Goal: Information Seeking & Learning: Find specific fact

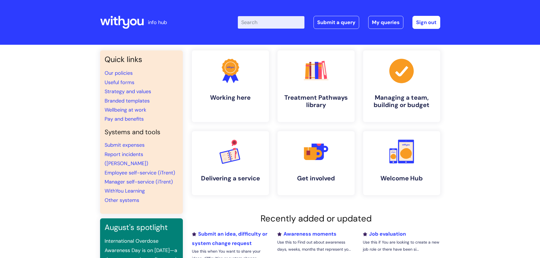
click at [256, 22] on input "Enter your search term here..." at bounding box center [271, 22] width 67 height 12
type input "pets in service"
click button "Search" at bounding box center [0, 0] width 0 height 0
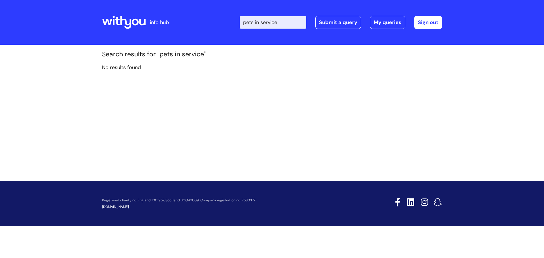
drag, startPoint x: 283, startPoint y: 24, endPoint x: 260, endPoint y: 25, distance: 23.0
click at [260, 25] on input "pets in service" at bounding box center [273, 22] width 67 height 12
type input "pets"
click button "Search" at bounding box center [0, 0] width 0 height 0
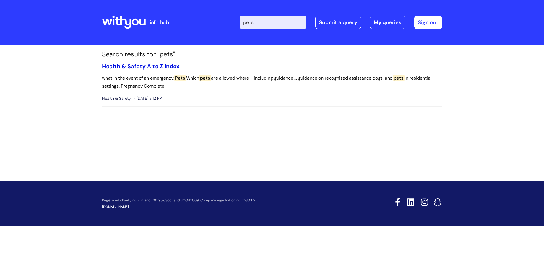
click at [161, 65] on link "Health & Safety A to Z index" at bounding box center [140, 66] width 77 height 7
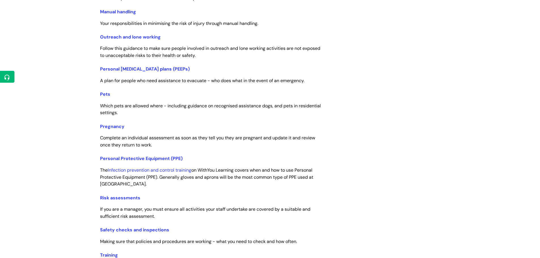
scroll to position [893, 0]
click at [105, 93] on link "Pets" at bounding box center [105, 94] width 10 height 6
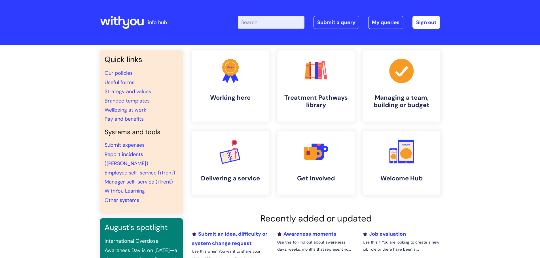
click at [267, 21] on input "Enter your search term here..." at bounding box center [271, 22] width 67 height 12
type input "animals"
click button "Search" at bounding box center [0, 0] width 0 height 0
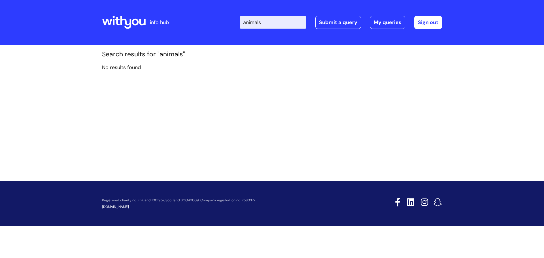
click at [263, 26] on input "animals" at bounding box center [273, 22] width 67 height 12
type input "dogs"
click button "Search" at bounding box center [0, 0] width 0 height 0
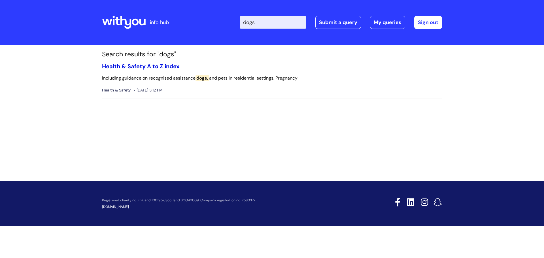
click at [143, 69] on link "Health & Safety A to Z index" at bounding box center [140, 66] width 77 height 7
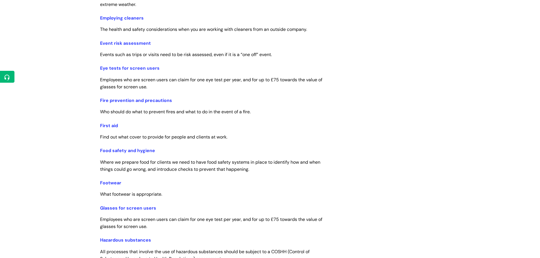
scroll to position [519, 0]
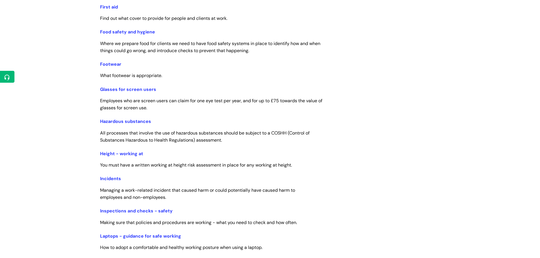
click at [390, 175] on div "Health & Safety A to Z index Modified on: [DATE] 1:21 PM Health & Safety Policy…" at bounding box center [270, 120] width 349 height 1321
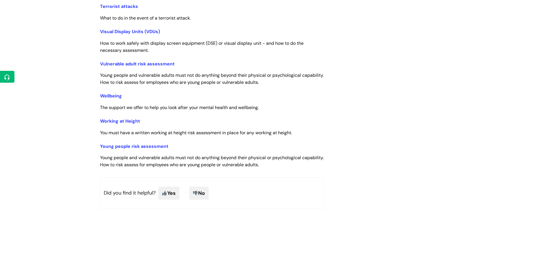
scroll to position [1177, 0]
